Goal: Task Accomplishment & Management: Manage account settings

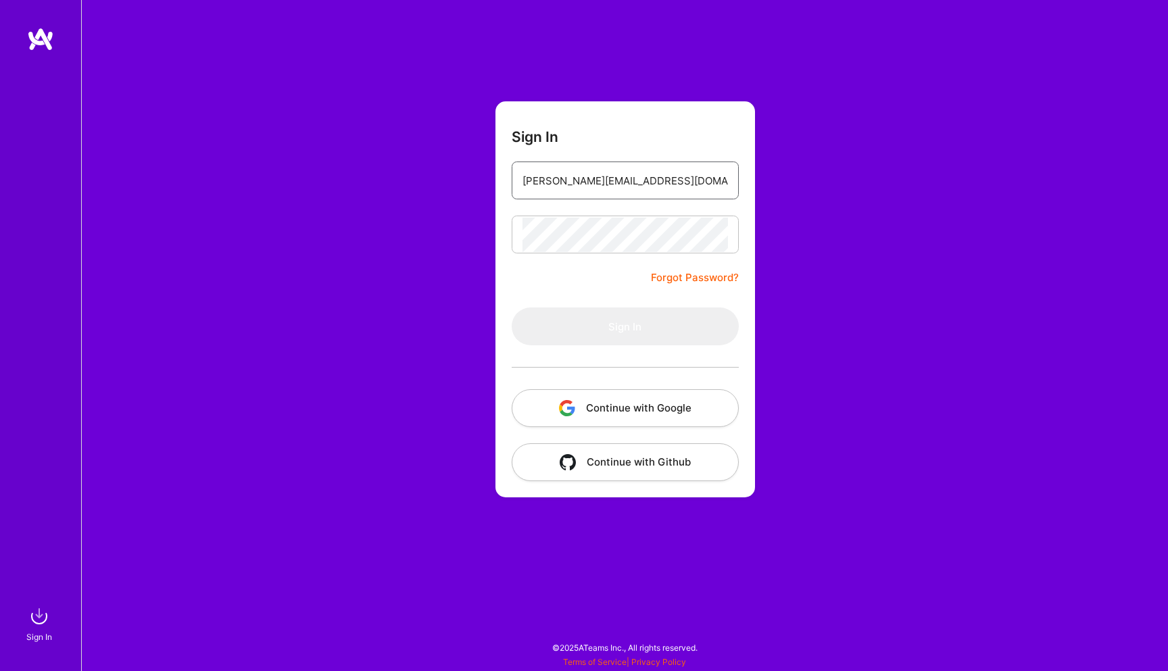
type input "[PERSON_NAME][EMAIL_ADDRESS][DOMAIN_NAME]"
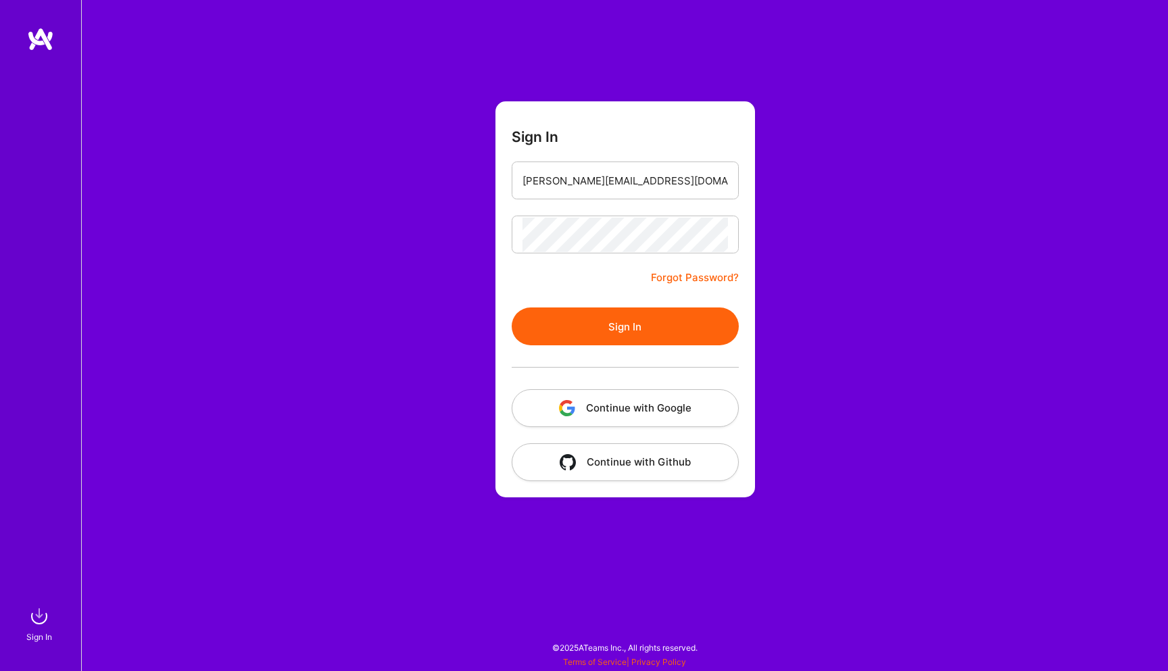
click at [624, 332] on button "Sign In" at bounding box center [625, 327] width 227 height 38
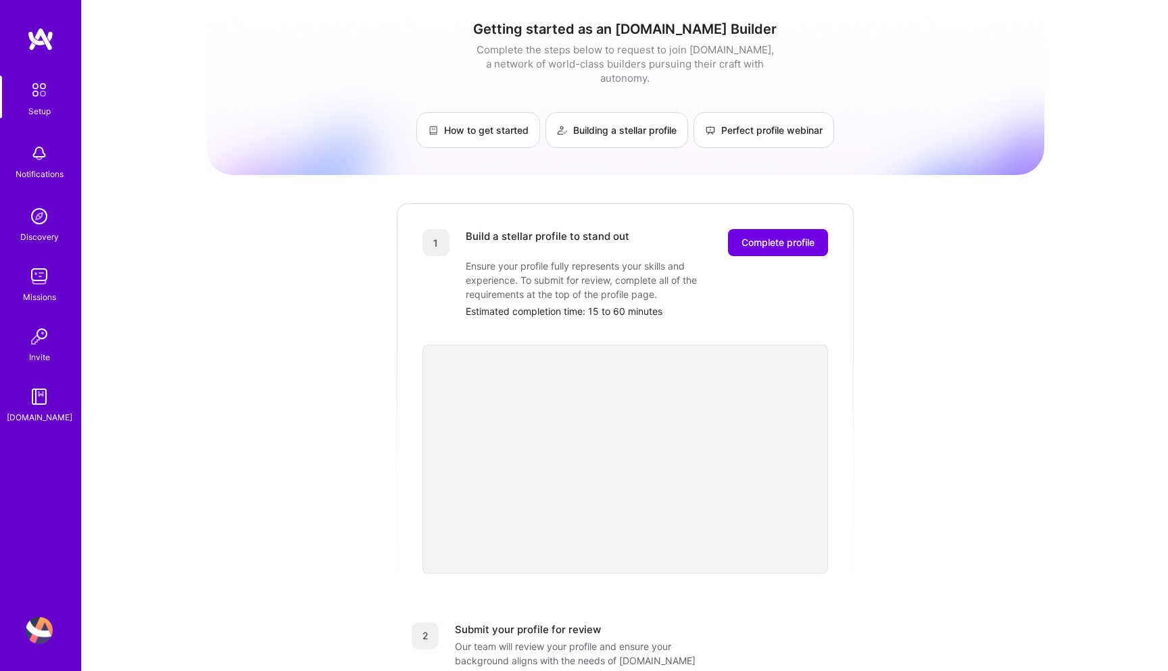
click at [631, 304] on div "Estimated completion time: 15 to 60 minutes" at bounding box center [647, 311] width 362 height 14
click at [759, 236] on span "Complete profile" at bounding box center [778, 243] width 73 height 14
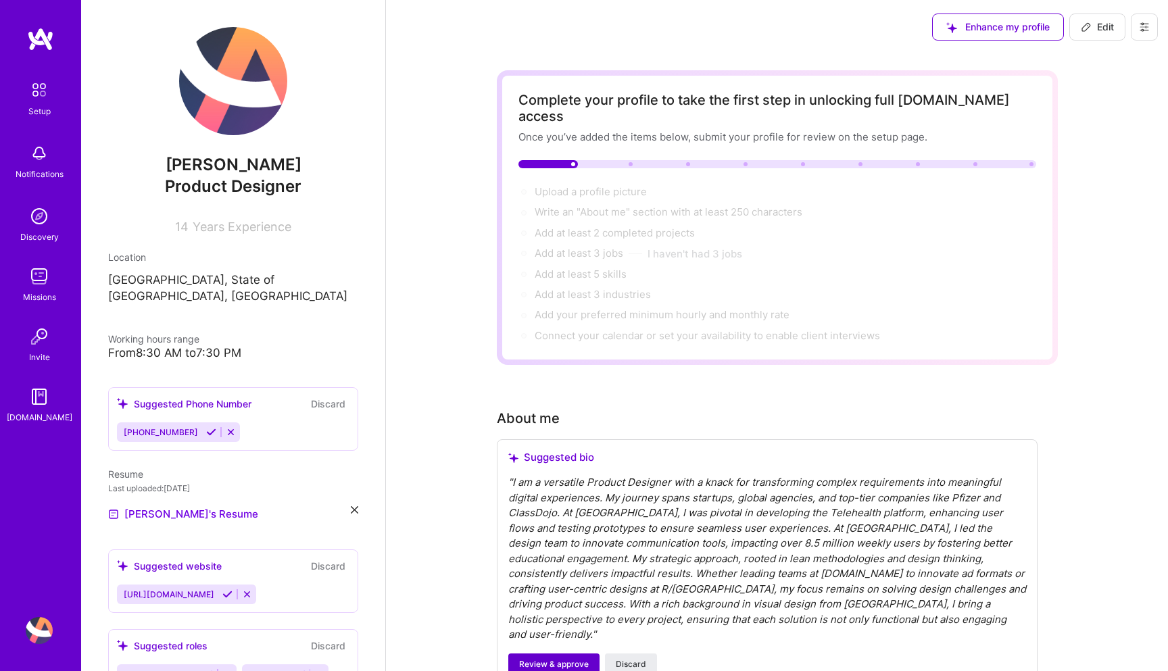
click at [565, 659] on span "Review & approve" at bounding box center [554, 665] width 70 height 12
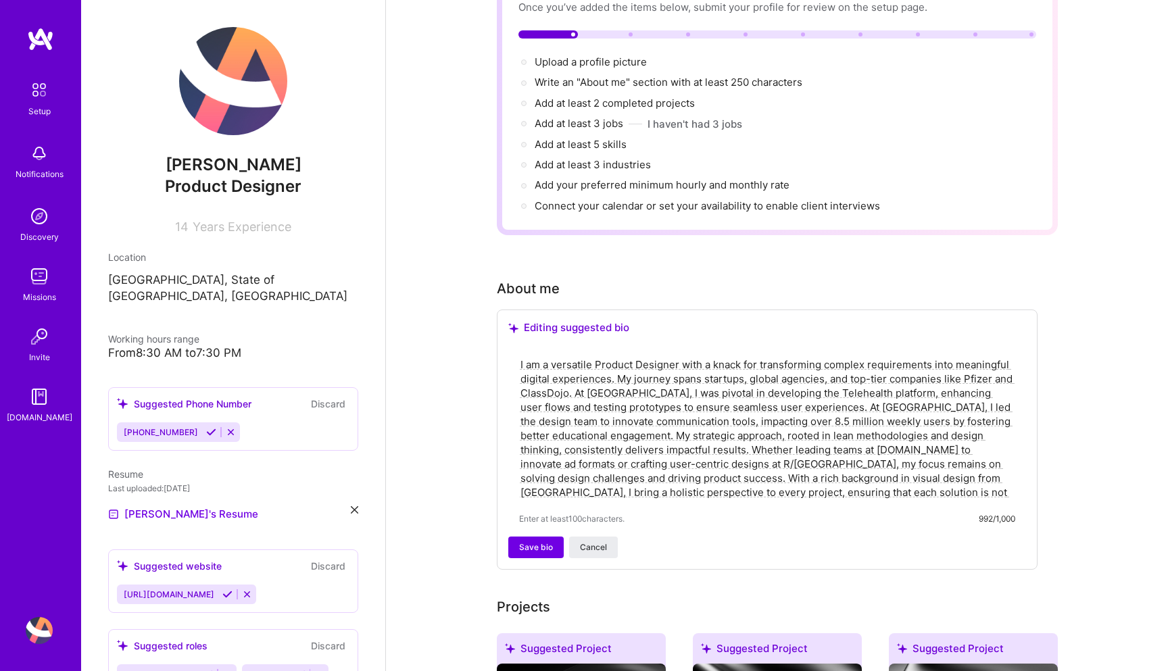
scroll to position [129, 0]
click at [672, 455] on textarea "I am a versatile Product Designer with a knack for transforming complex require…" at bounding box center [767, 429] width 496 height 145
paste textarea "transform requirements into meaningful experiences. My experience with digital …"
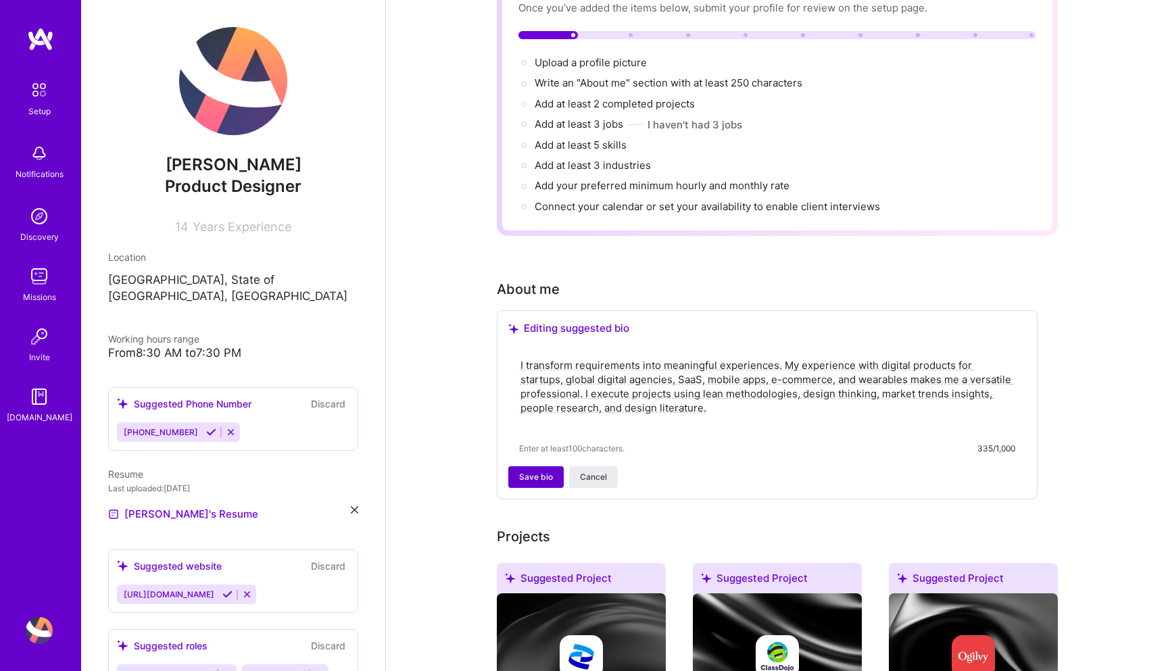
type textarea "I transform requirements into meaningful experiences. My experience with digita…"
click at [544, 471] on span "Save bio" at bounding box center [536, 477] width 34 height 12
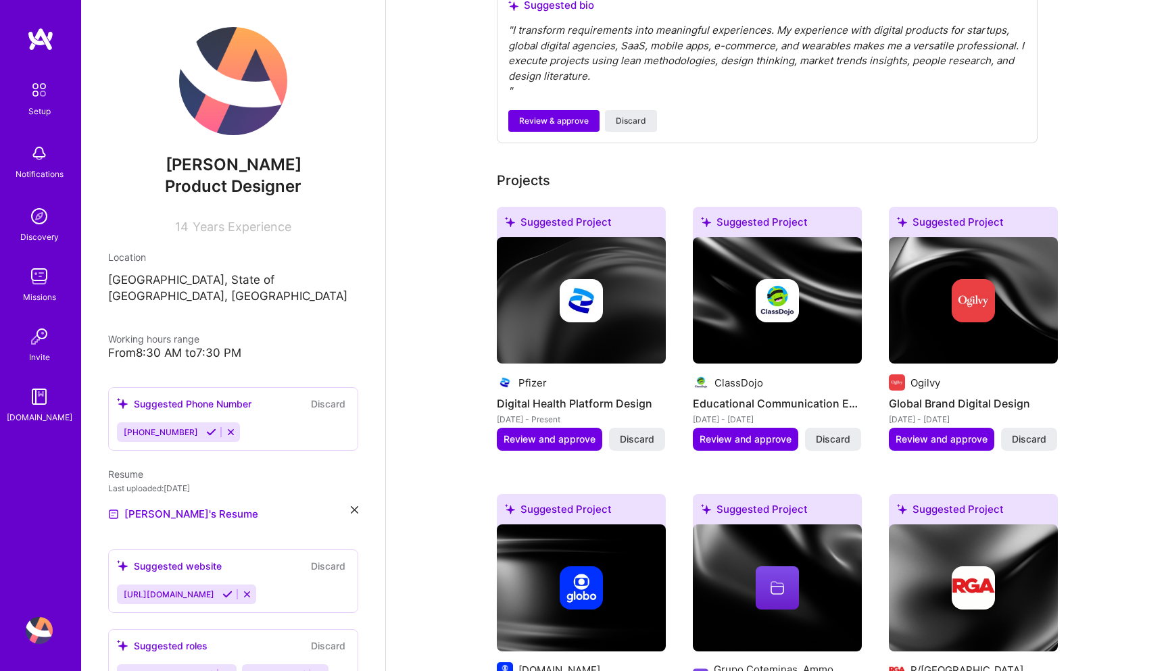
scroll to position [450, 0]
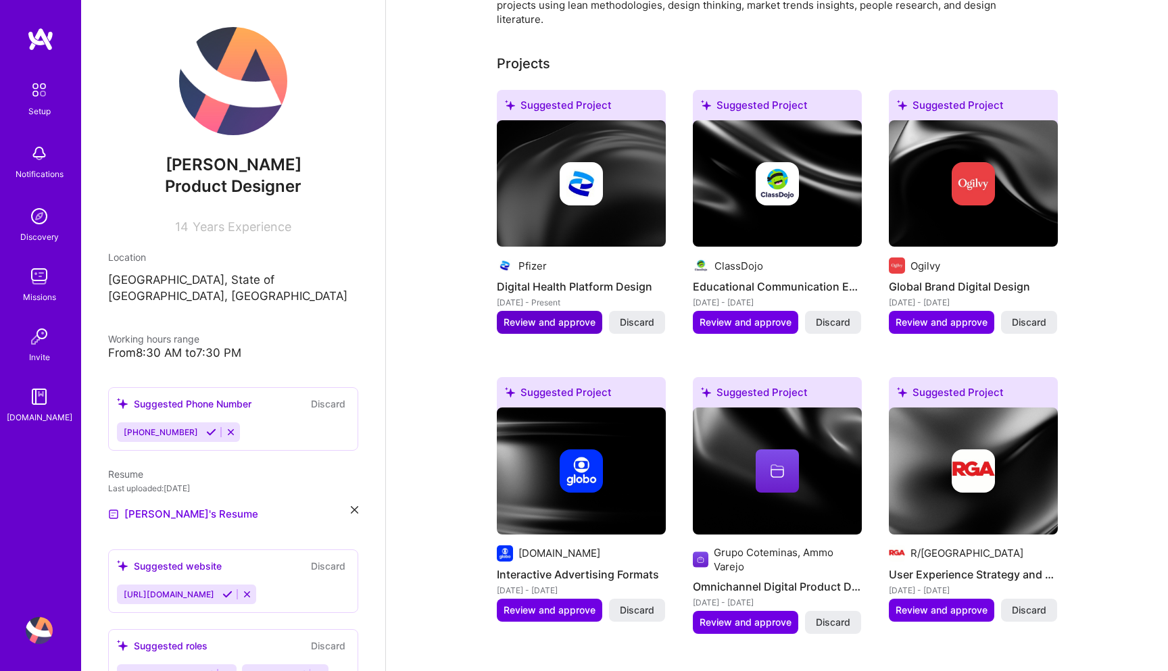
click at [567, 316] on span "Review and approve" at bounding box center [550, 323] width 92 height 14
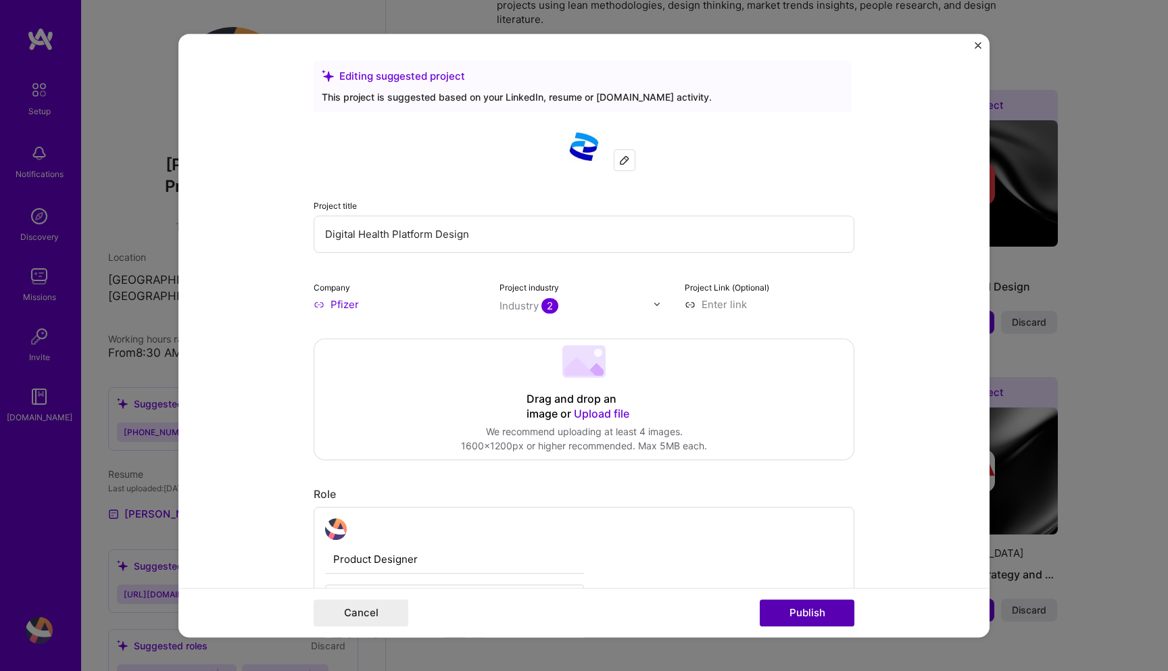
click at [798, 613] on button "Publish" at bounding box center [807, 613] width 95 height 27
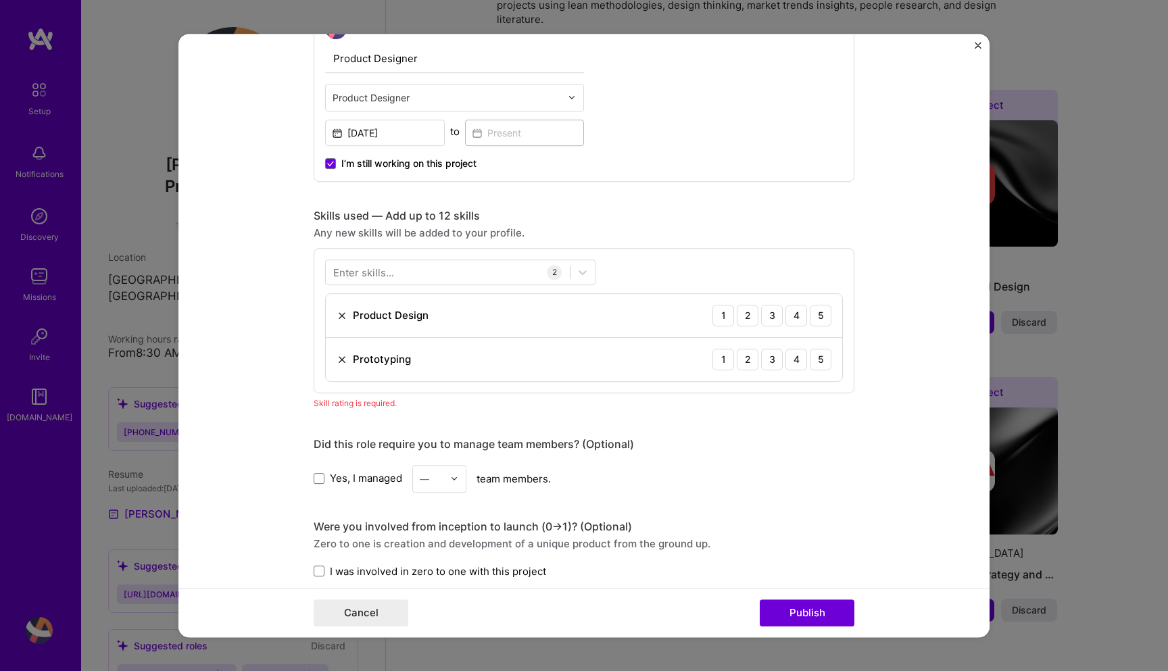
scroll to position [676, 0]
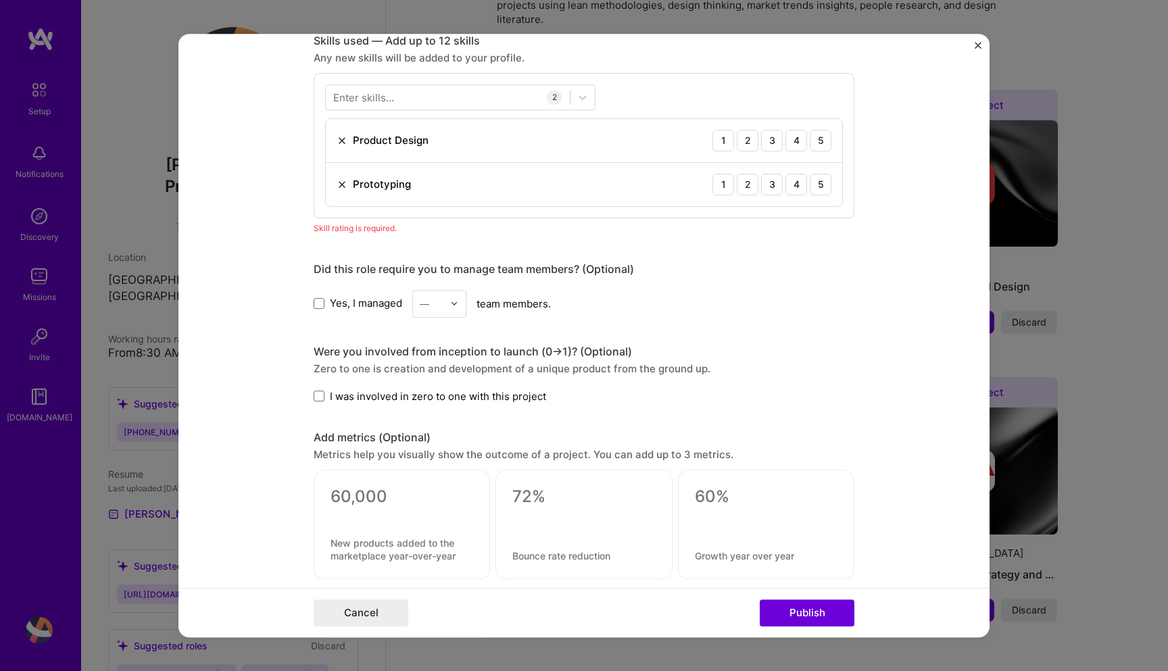
click at [974, 44] on form "Editing suggested project This project is suggested based on your LinkedIn, res…" at bounding box center [584, 336] width 811 height 605
click at [977, 44] on img "Close" at bounding box center [978, 45] width 7 height 7
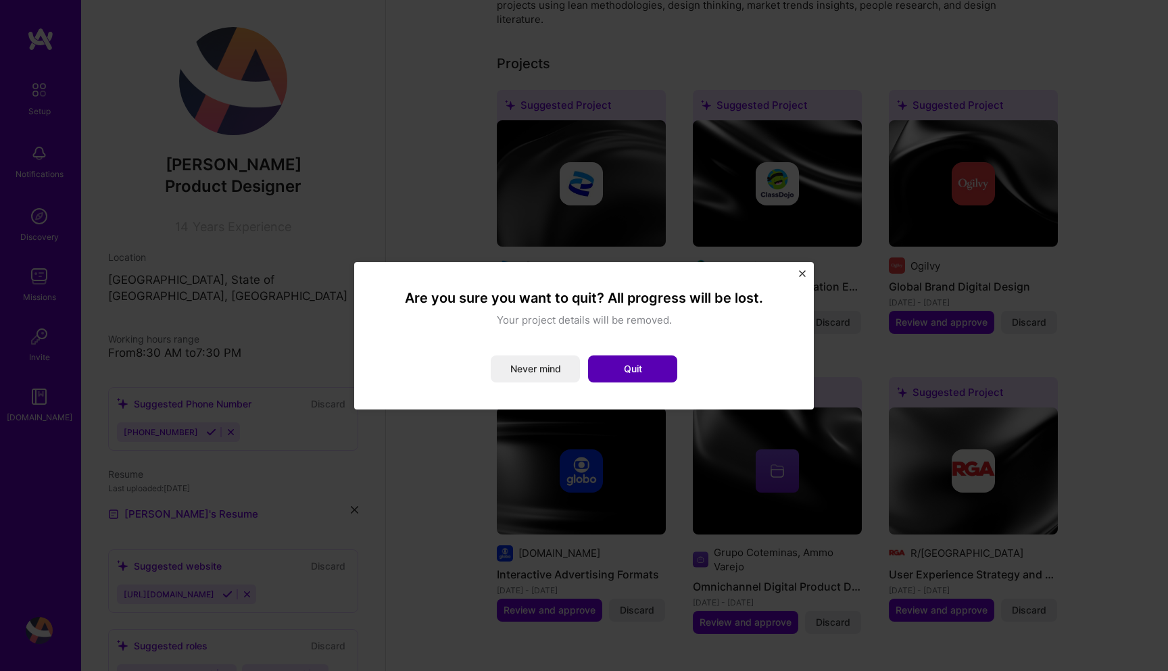
click at [638, 364] on button "Quit" at bounding box center [632, 369] width 89 height 27
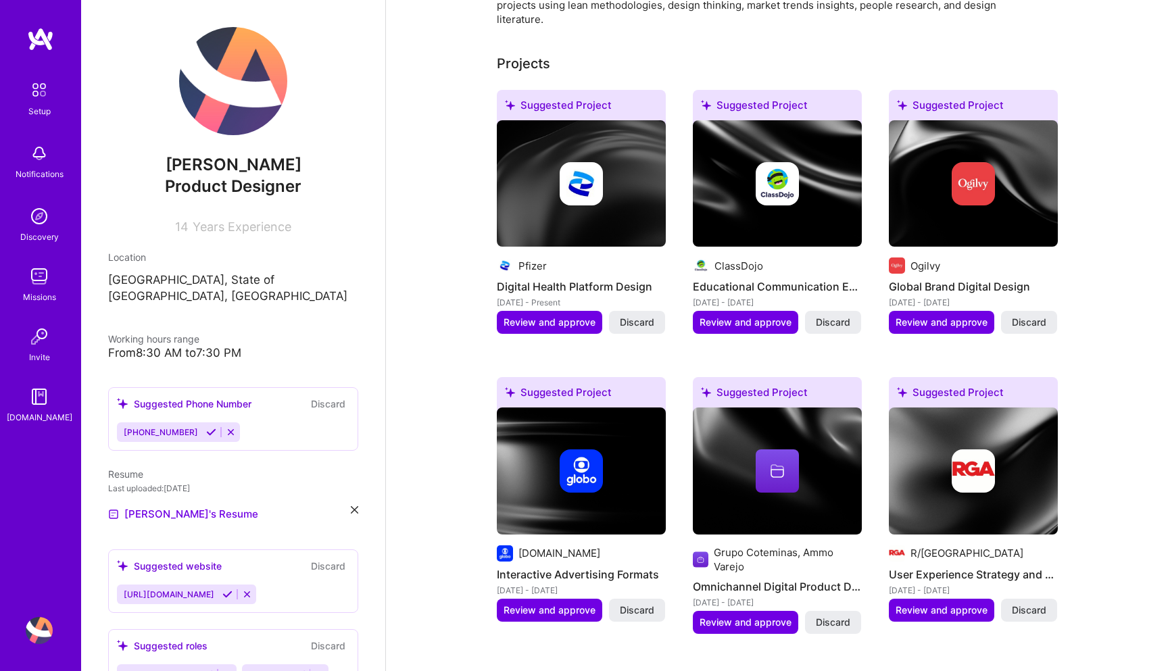
click at [217, 85] on img at bounding box center [233, 81] width 108 height 108
click at [224, 227] on span "Years Experience" at bounding box center [242, 227] width 99 height 14
